Goal: Task Accomplishment & Management: Complete application form

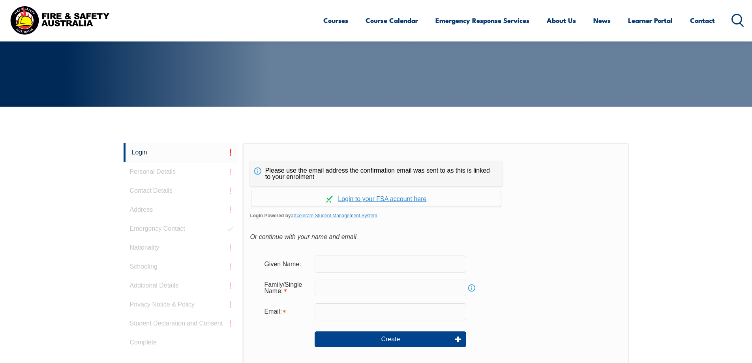
scroll to position [102, 0]
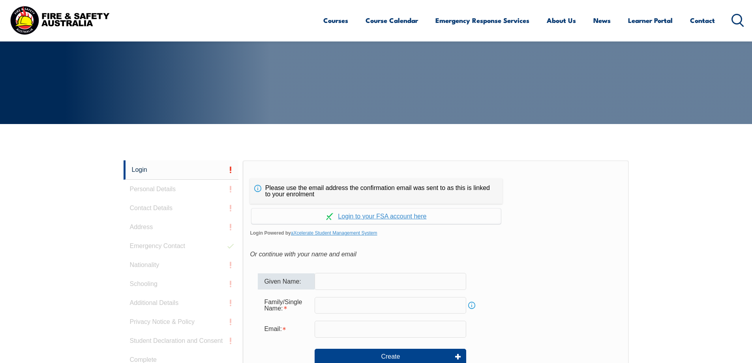
click at [321, 281] on input "text" at bounding box center [391, 281] width 152 height 17
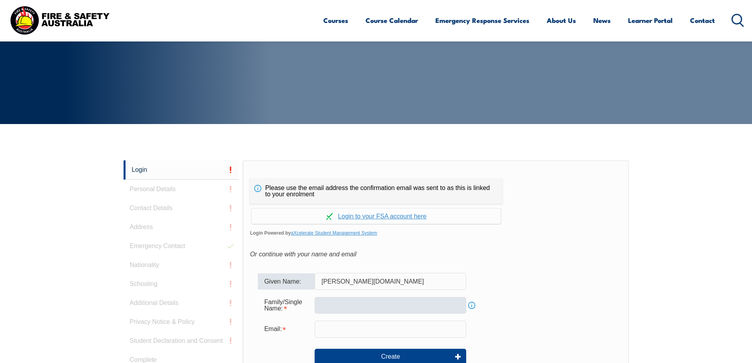
type input "[PERSON_NAME][DOMAIN_NAME]"
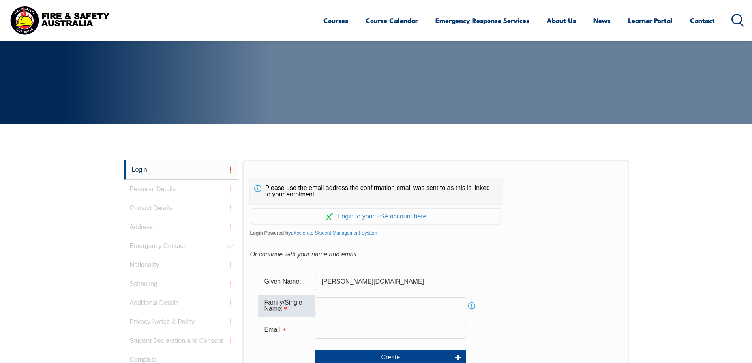
click at [321, 308] on input "text" at bounding box center [391, 305] width 152 height 17
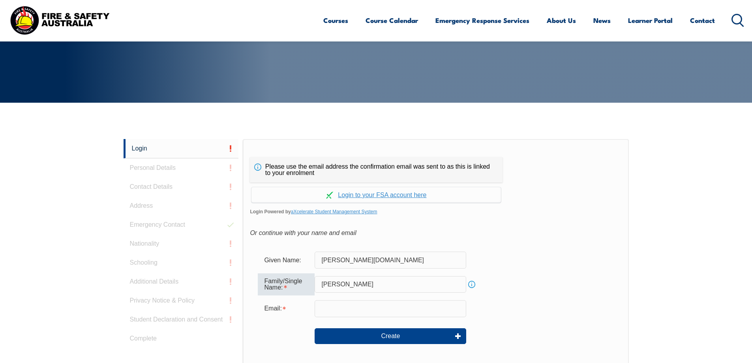
scroll to position [142, 0]
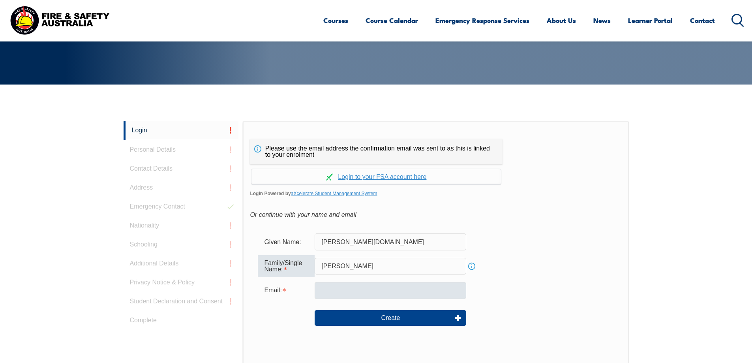
type input "[PERSON_NAME]"
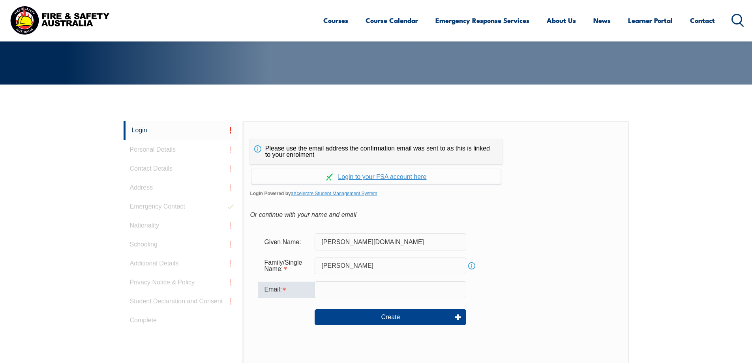
click at [323, 293] on input "email" at bounding box center [391, 289] width 152 height 17
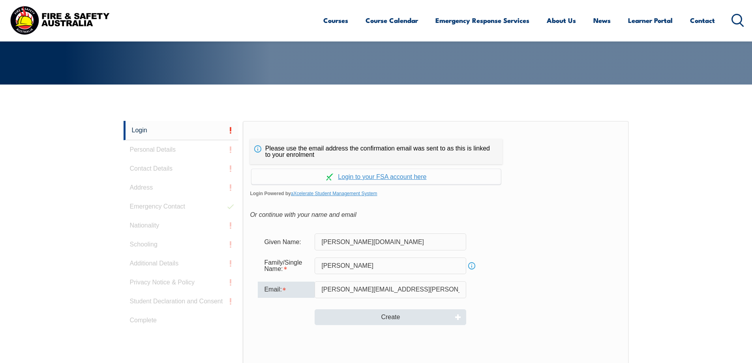
type input "[PERSON_NAME][EMAIL_ADDRESS][PERSON_NAME][DOMAIN_NAME]"
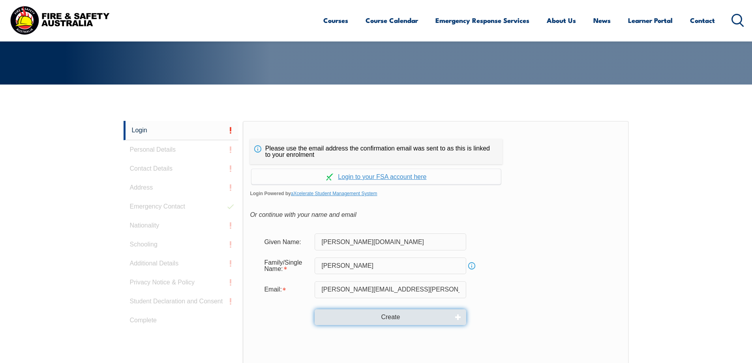
click at [353, 319] on button "Create" at bounding box center [391, 317] width 152 height 16
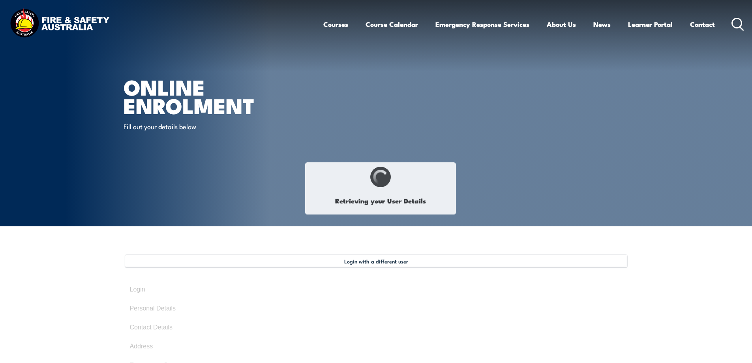
type input "[PERSON_NAME]"
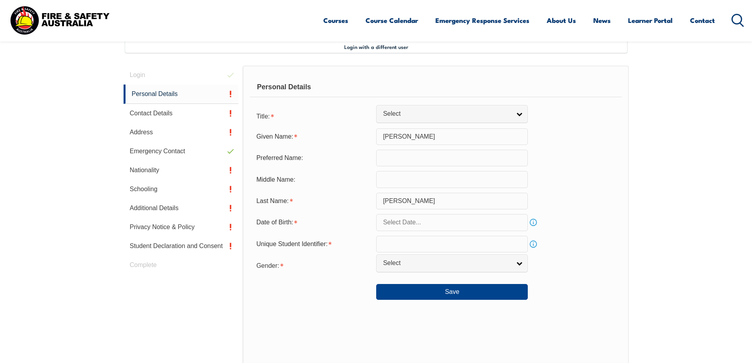
scroll to position [215, 0]
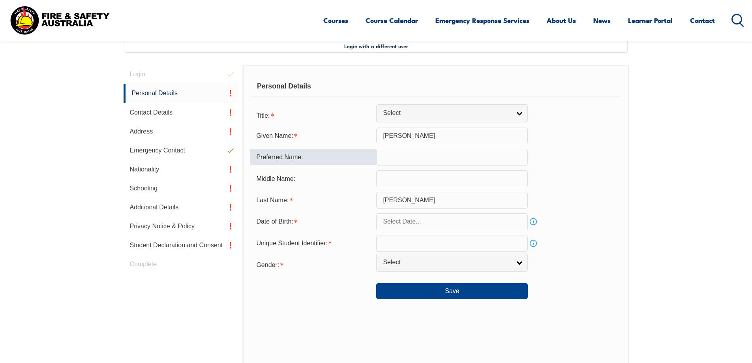
click at [383, 155] on input "text" at bounding box center [452, 157] width 152 height 17
type input "Mike"
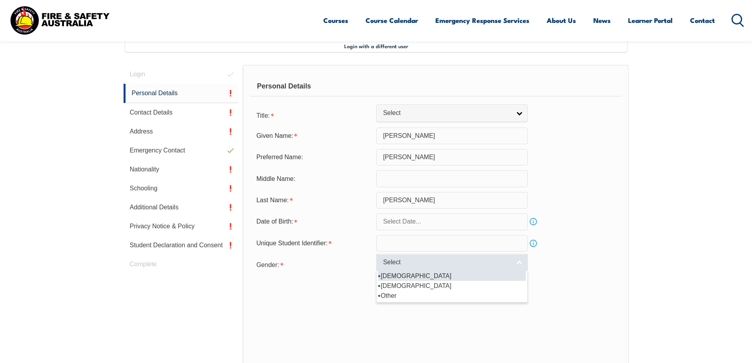
click at [519, 265] on link "Select" at bounding box center [452, 262] width 152 height 18
click at [394, 276] on li "[DEMOGRAPHIC_DATA]" at bounding box center [452, 276] width 148 height 10
select select "M"
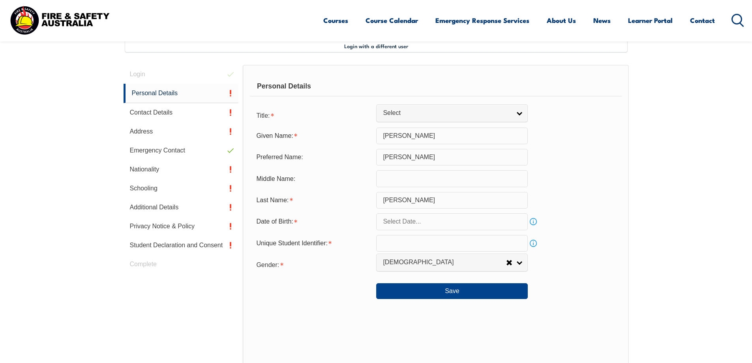
click at [534, 222] on link "Info" at bounding box center [533, 221] width 11 height 11
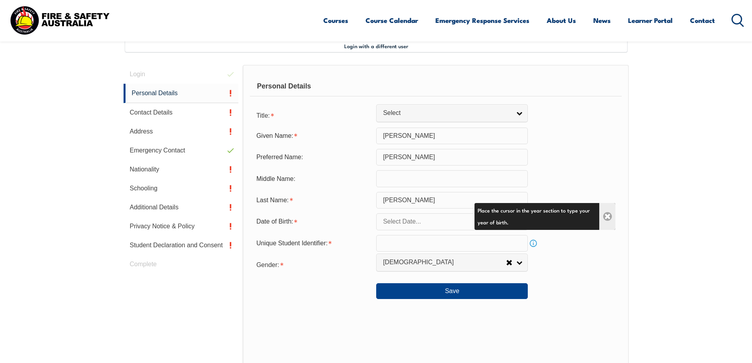
click at [605, 216] on link "Close" at bounding box center [607, 216] width 16 height 27
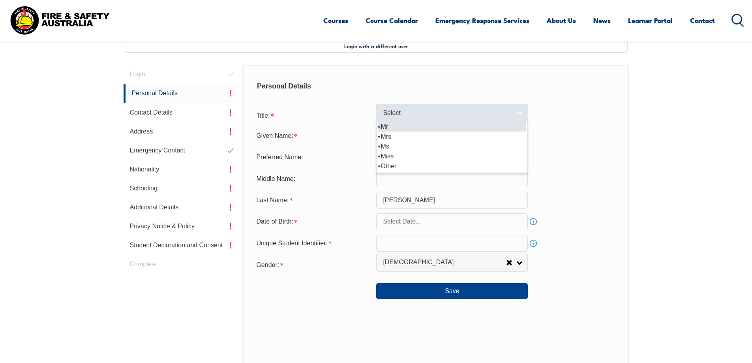
click at [519, 115] on link "Select" at bounding box center [452, 113] width 152 height 18
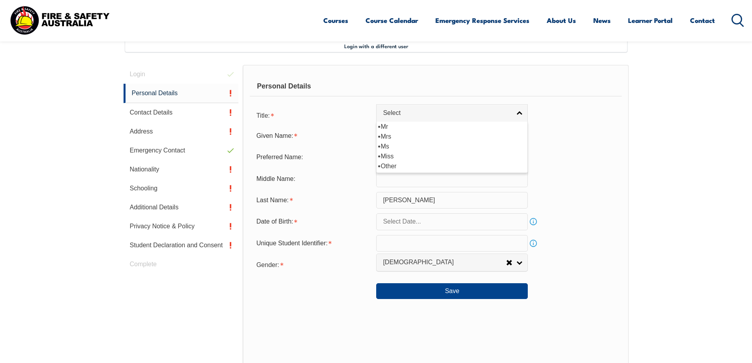
click at [545, 137] on div "Given Name: Michael" at bounding box center [436, 136] width 372 height 17
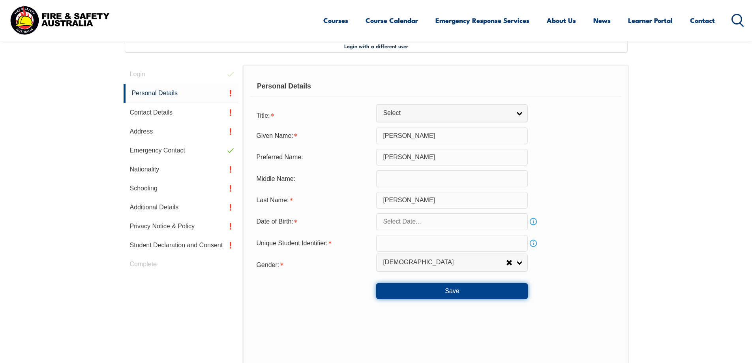
click at [450, 292] on button "Save" at bounding box center [452, 291] width 152 height 16
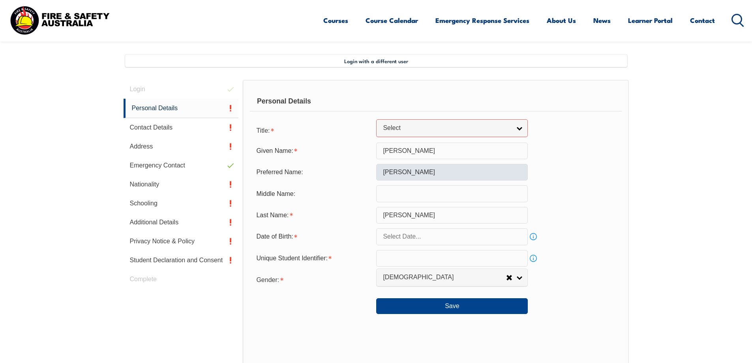
scroll to position [240, 0]
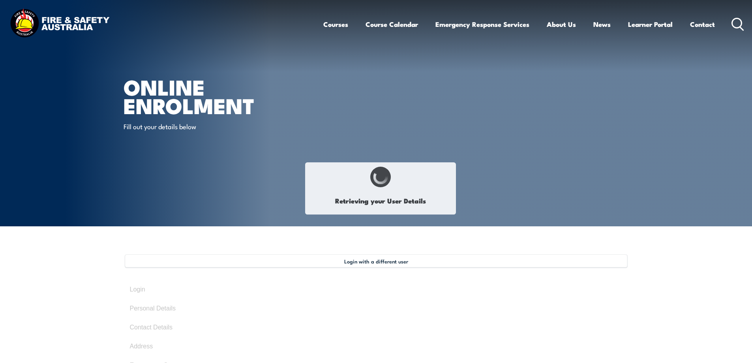
type input "Michael"
type input "Mike"
type input "Iliff"
select select "M"
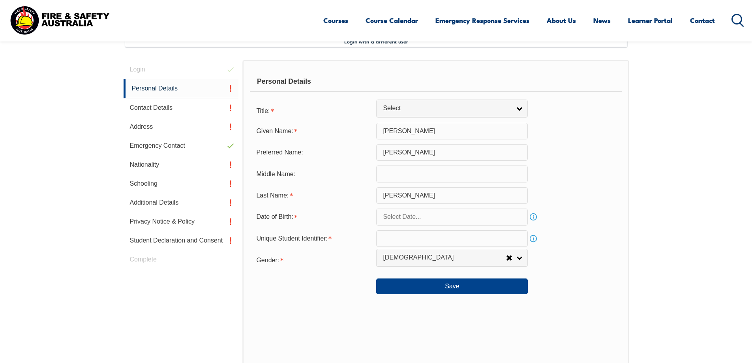
scroll to position [219, 0]
click at [531, 237] on link "Info" at bounding box center [533, 239] width 11 height 11
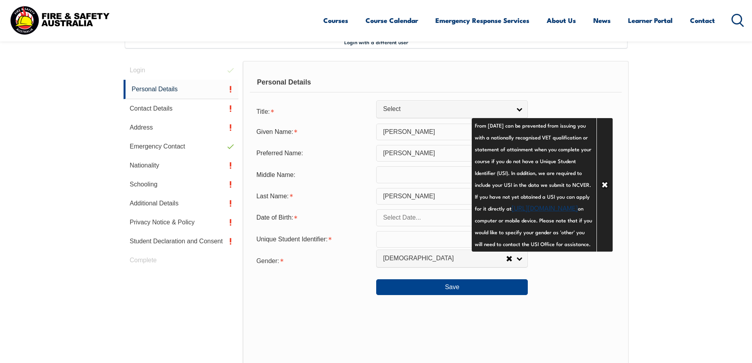
click at [512, 212] on link "https://www.usi.gov.au/your-usi/create-usi" at bounding box center [545, 207] width 66 height 9
